Goal: Find specific fact: Find contact information

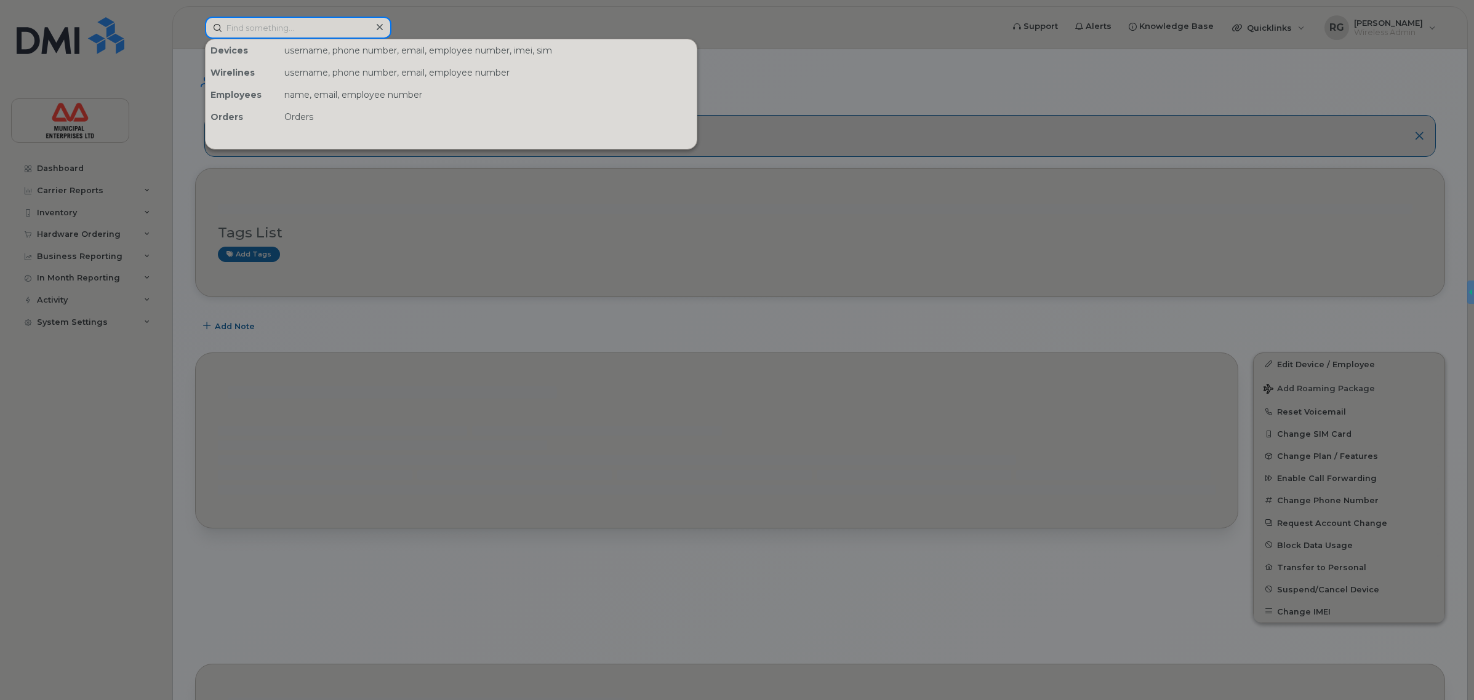
click at [288, 25] on input at bounding box center [298, 28] width 186 height 22
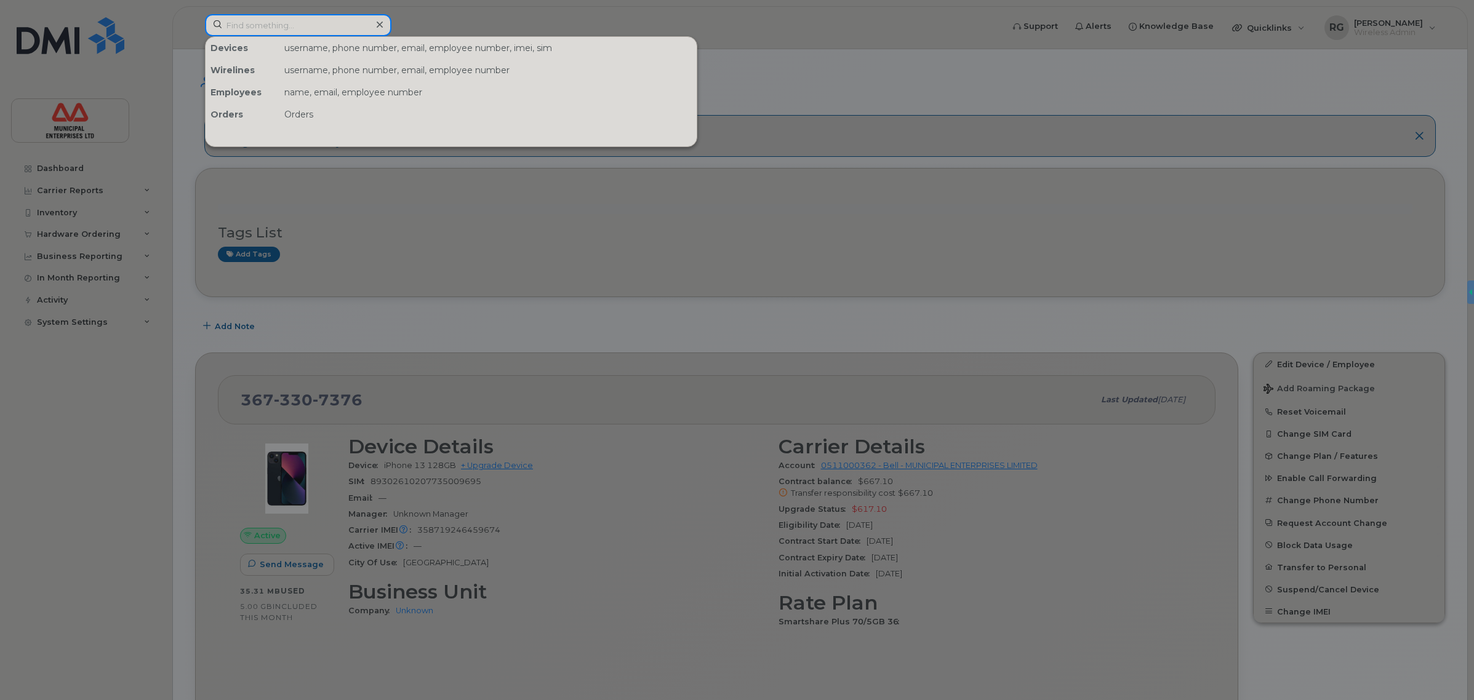
paste input "[PERSON_NAME]"
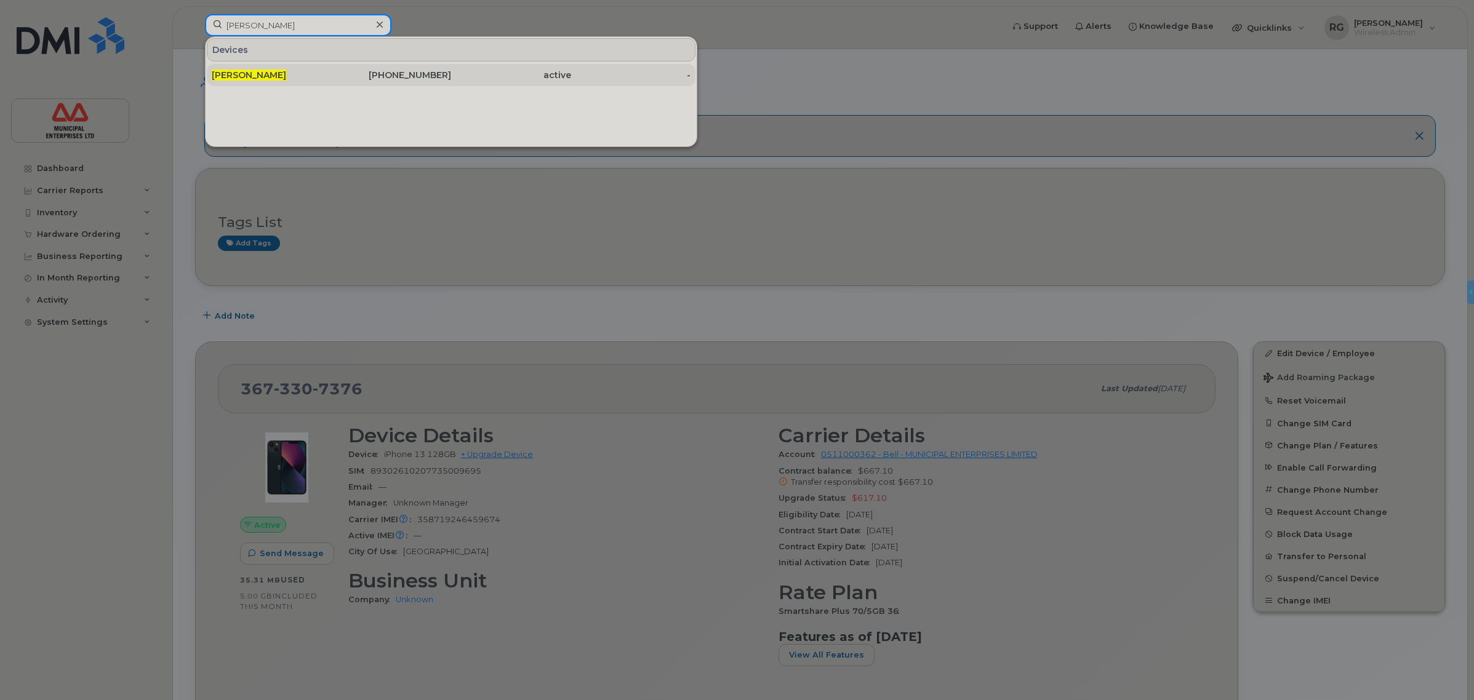
type input "[PERSON_NAME]"
click at [284, 78] on div "[PERSON_NAME]" at bounding box center [272, 75] width 120 height 12
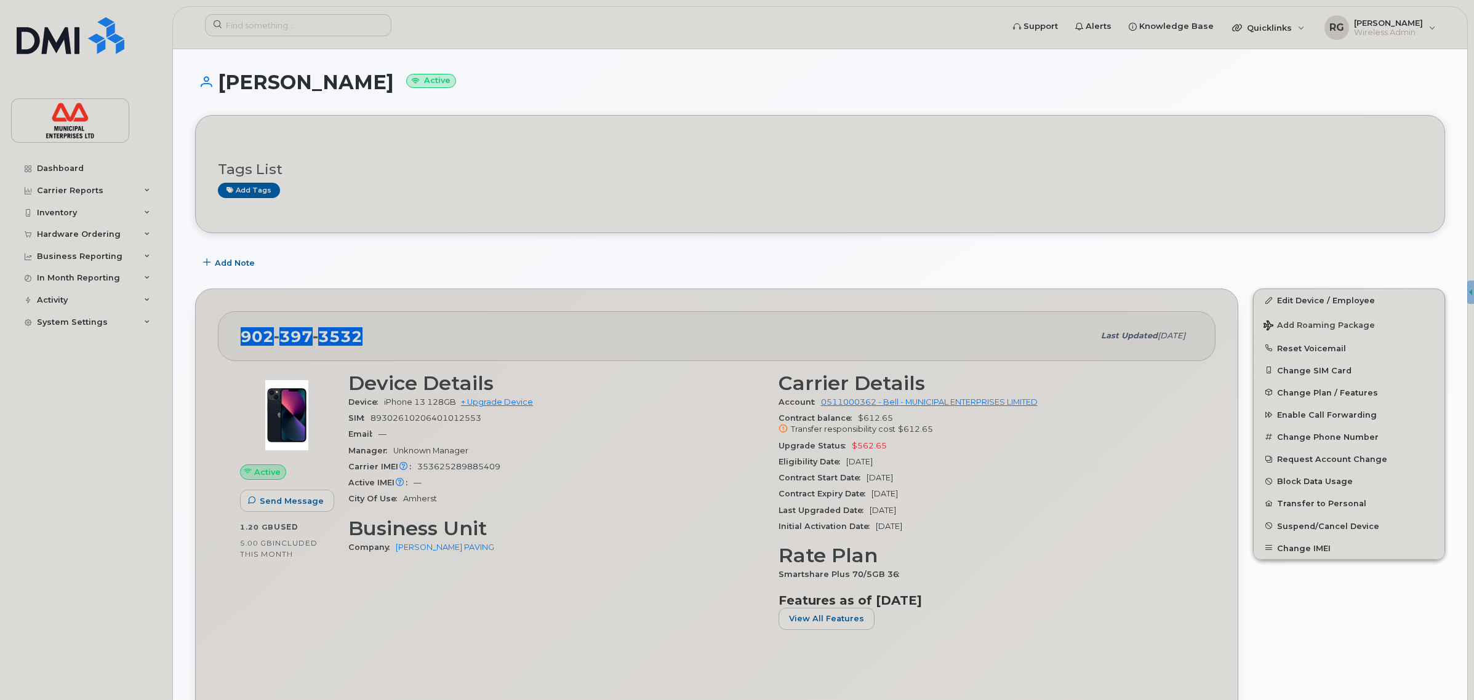
drag, startPoint x: 374, startPoint y: 337, endPoint x: 238, endPoint y: 337, distance: 135.4
click at [238, 337] on div "[PHONE_NUMBER] Last updated [DATE]" at bounding box center [717, 335] width 998 height 49
copy span "[PHONE_NUMBER]"
